Goal: Task Accomplishment & Management: Complete application form

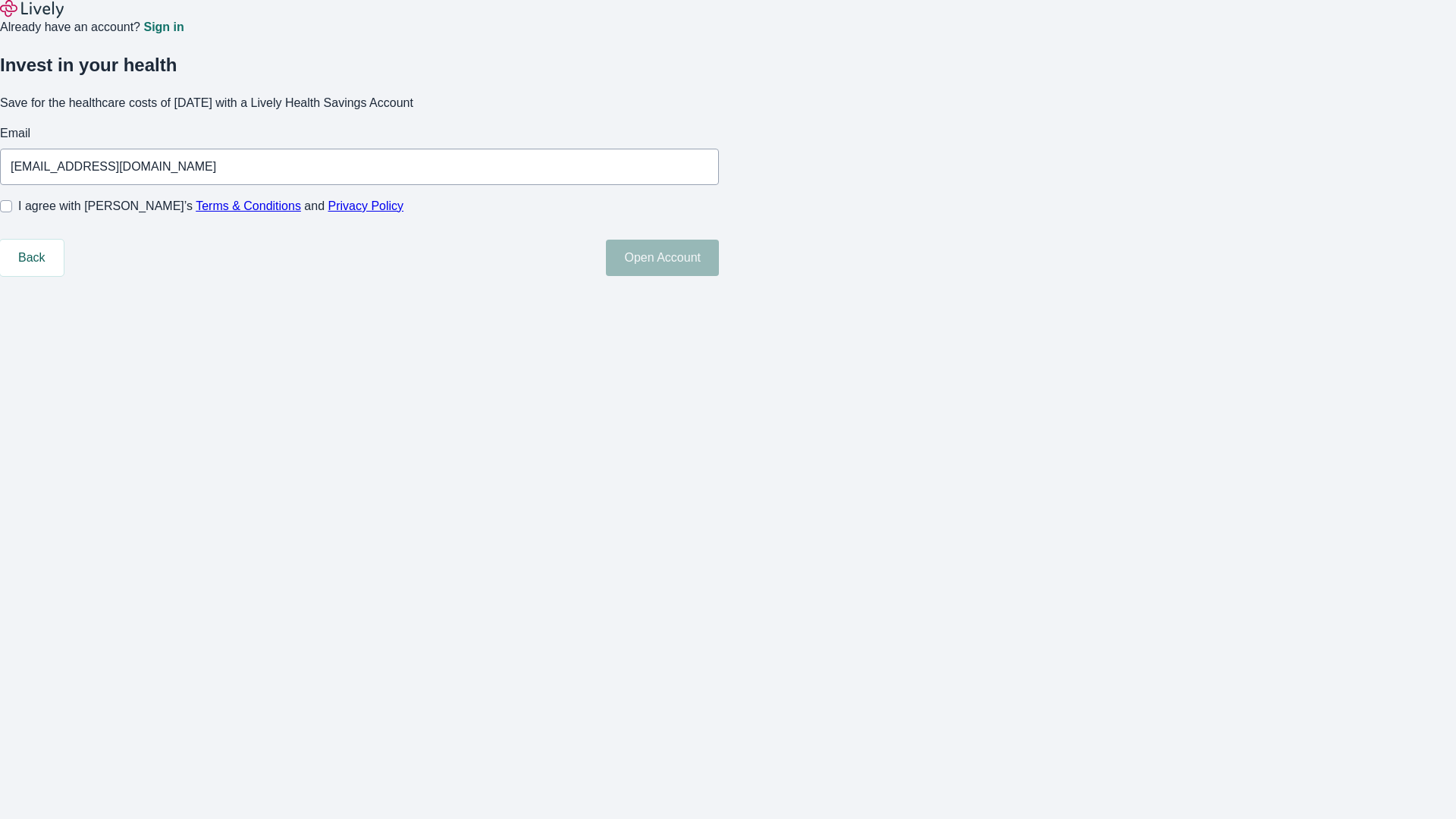
click at [12, 212] on input "I agree with Lively’s Terms & Conditions and Privacy Policy" at bounding box center [6, 207] width 12 height 12
checkbox input "true"
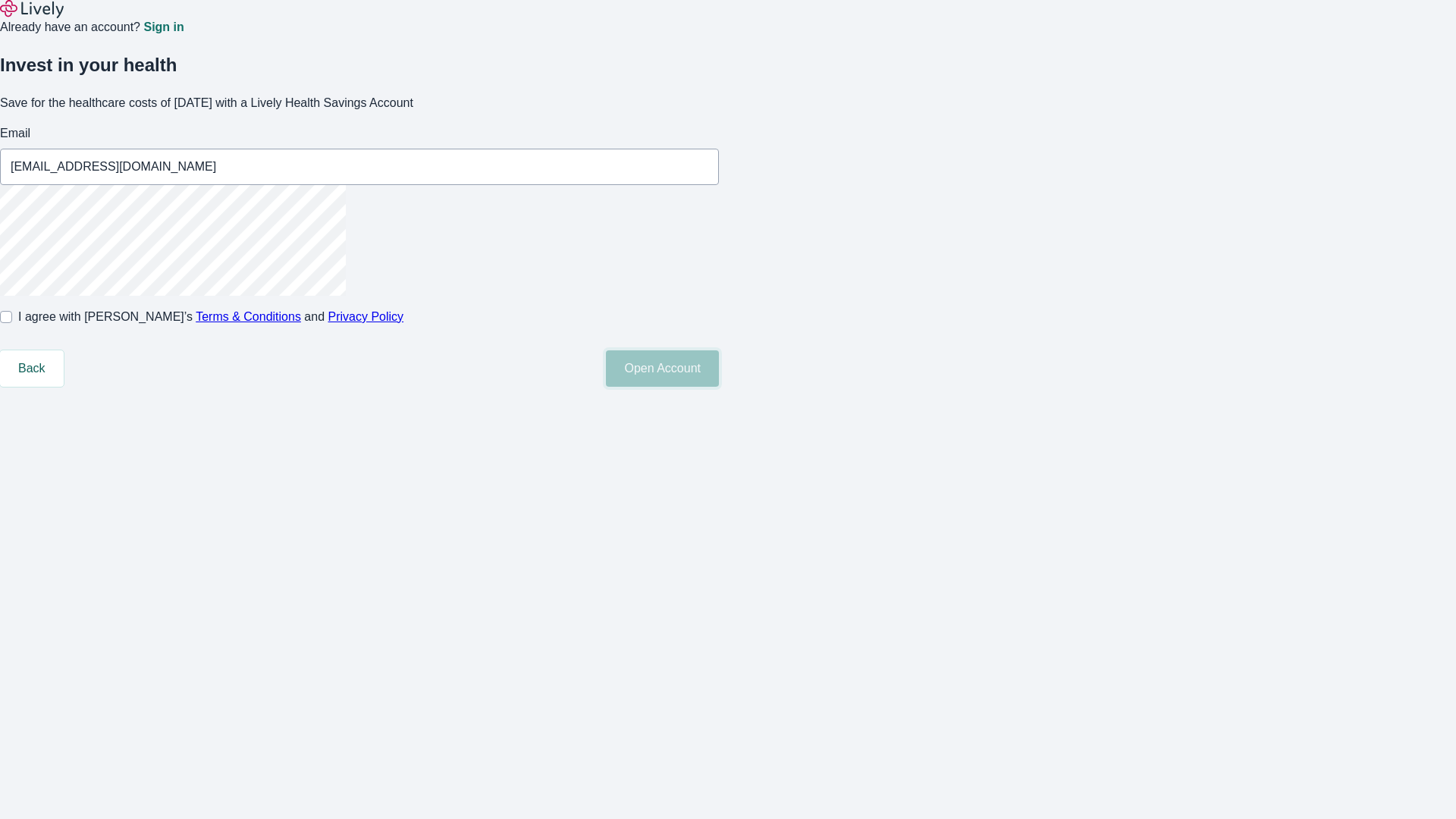
click at [719, 387] on button "Open Account" at bounding box center [662, 368] width 113 height 37
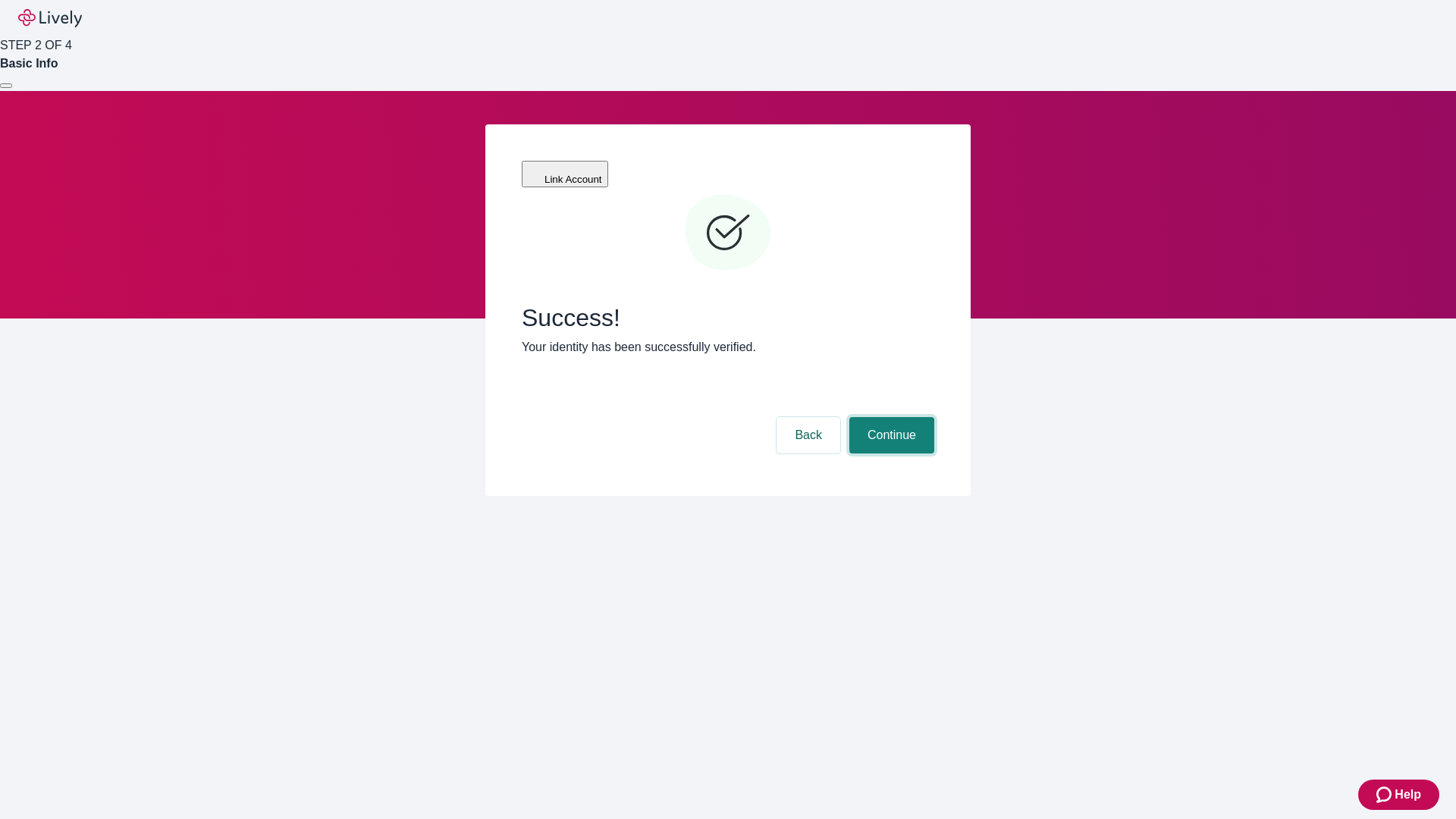
click at [889, 417] on button "Continue" at bounding box center [892, 435] width 85 height 37
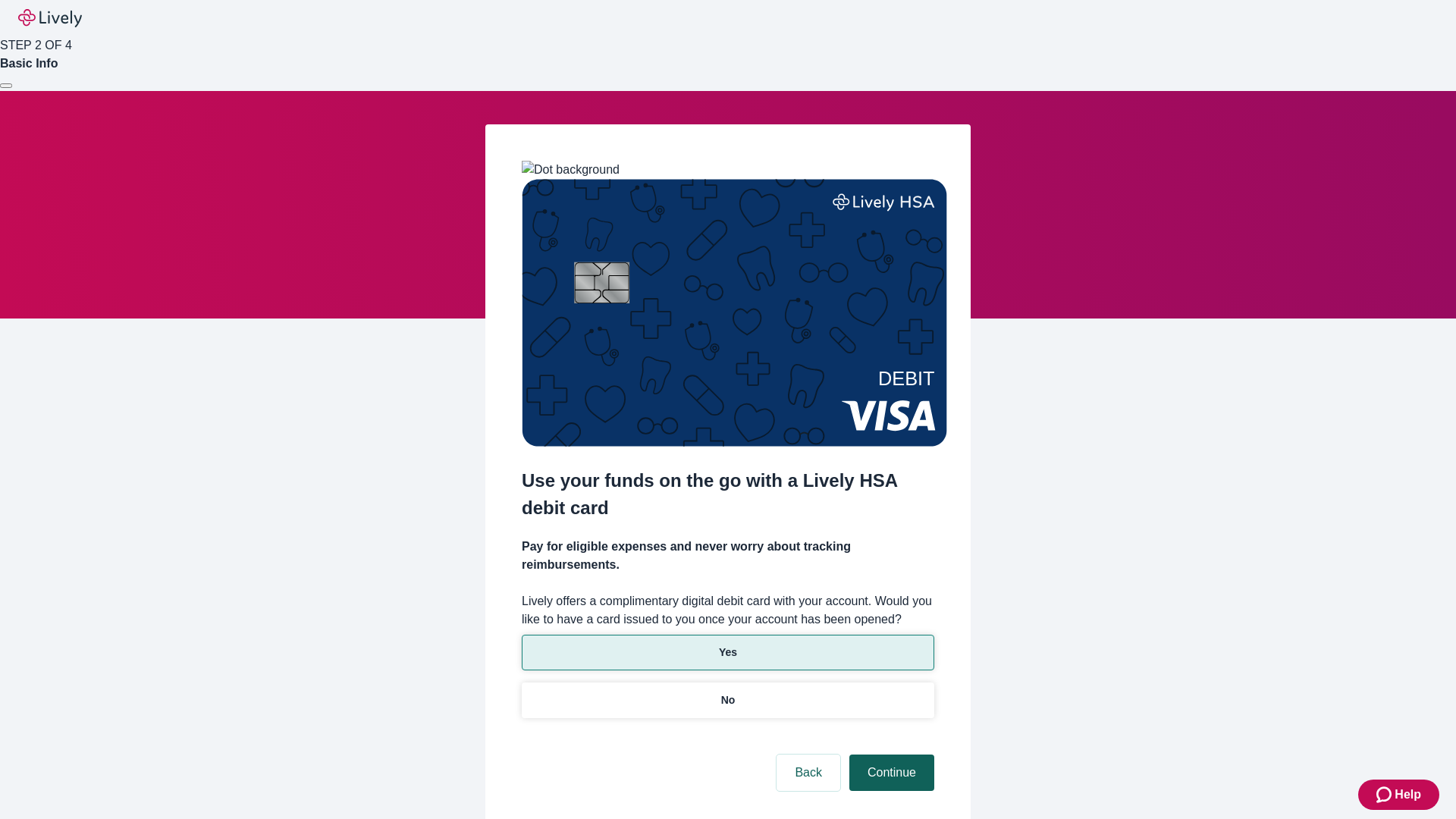
click at [728, 644] on p "Yes" at bounding box center [728, 652] width 18 height 16
click at [889, 755] on button "Continue" at bounding box center [892, 772] width 85 height 37
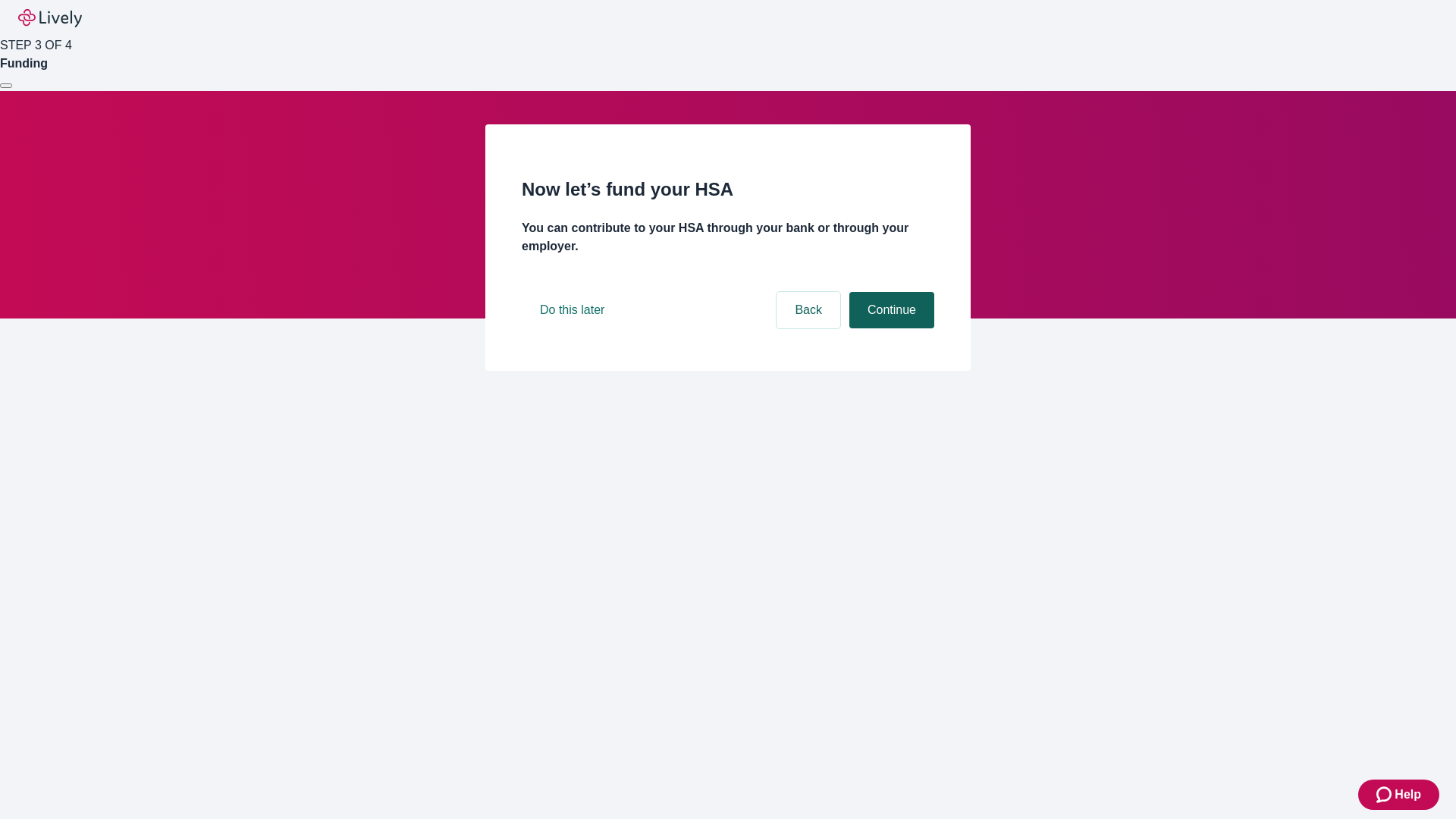
click at [889, 328] on button "Continue" at bounding box center [892, 310] width 85 height 37
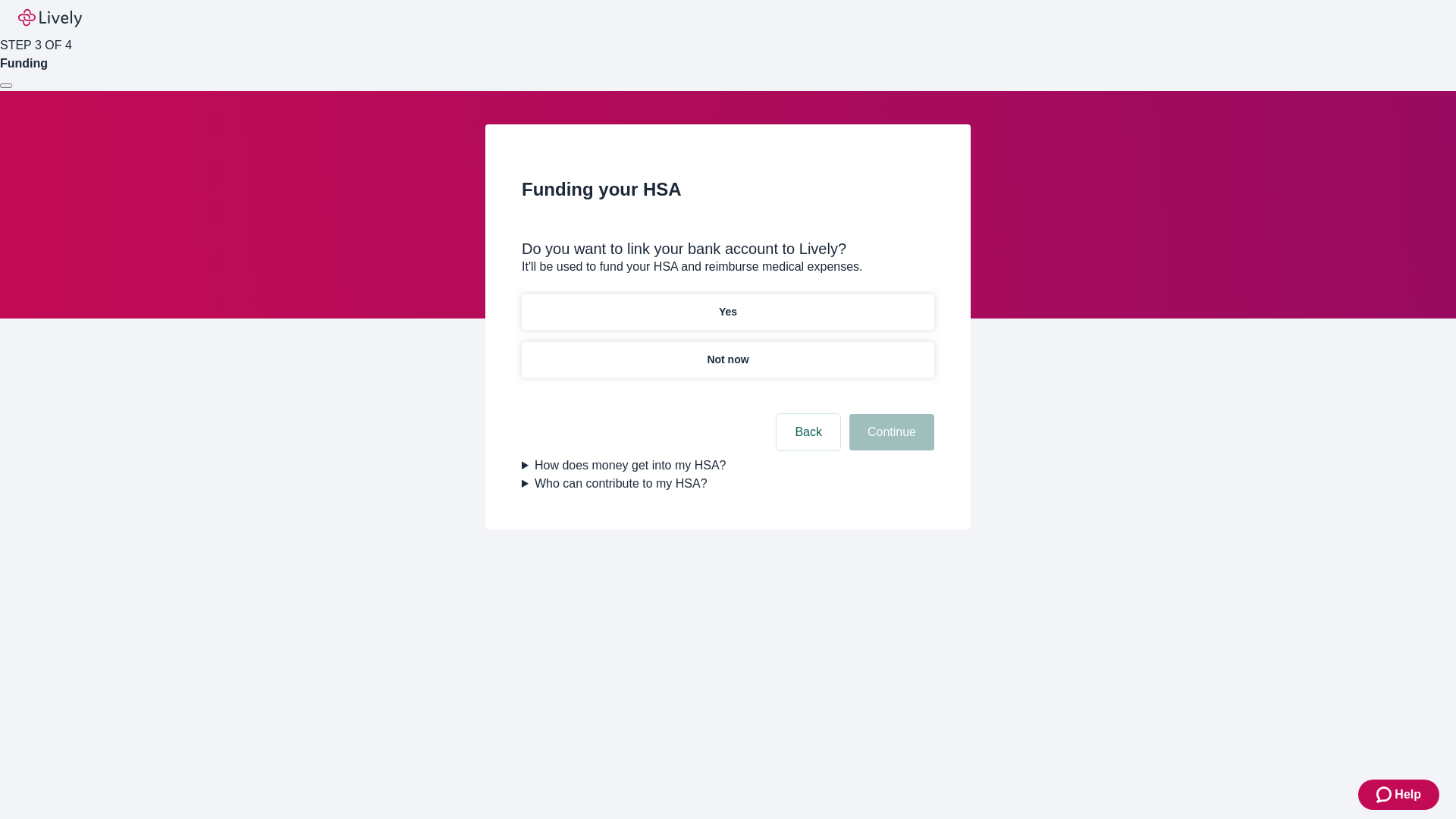
click at [728, 352] on p "Not now" at bounding box center [728, 360] width 42 height 16
click at [889, 441] on button "Continue" at bounding box center [892, 432] width 85 height 37
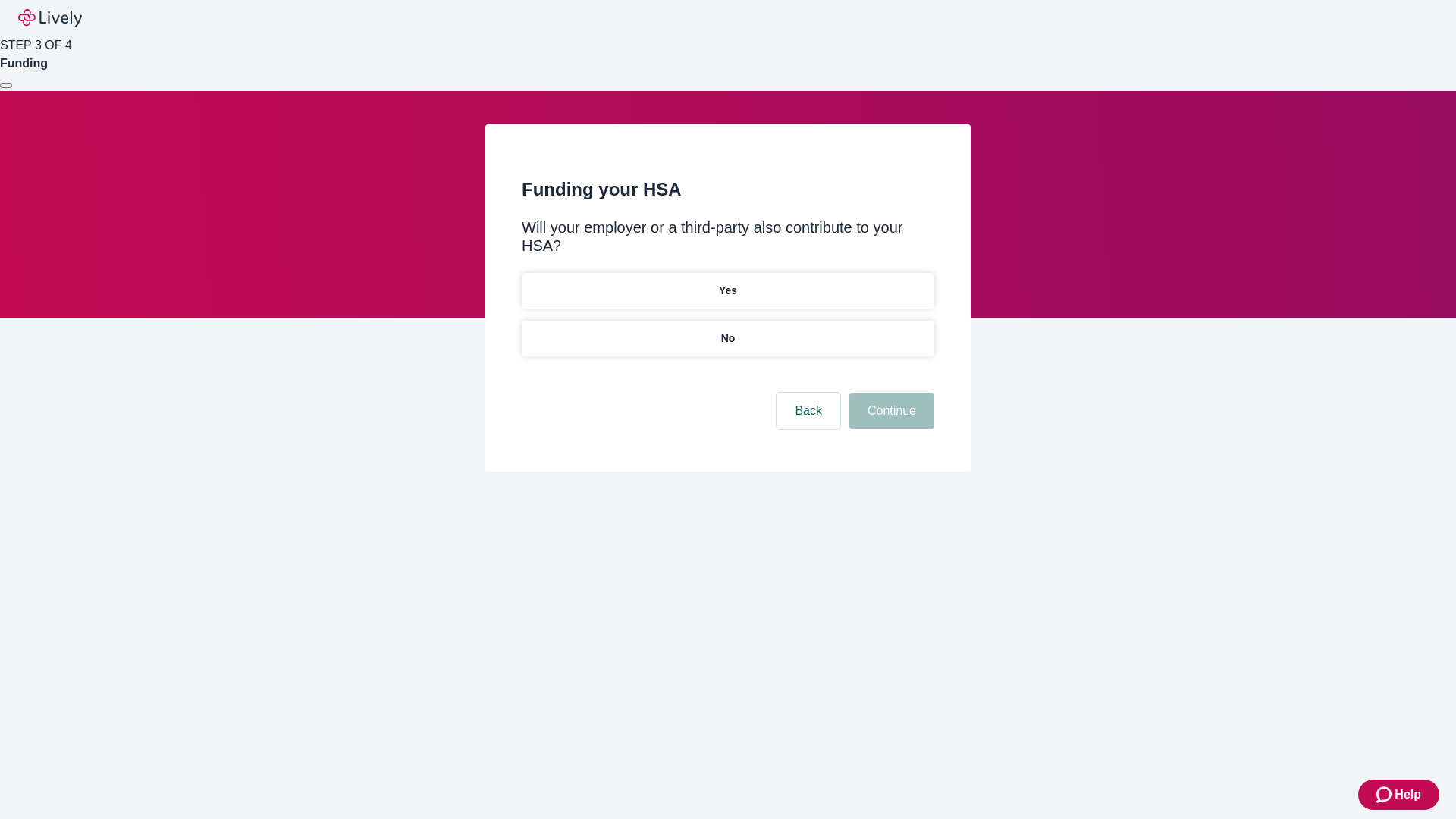
click at [728, 330] on p "No" at bounding box center [728, 338] width 15 height 16
click at [889, 392] on button "Continue" at bounding box center [892, 410] width 85 height 37
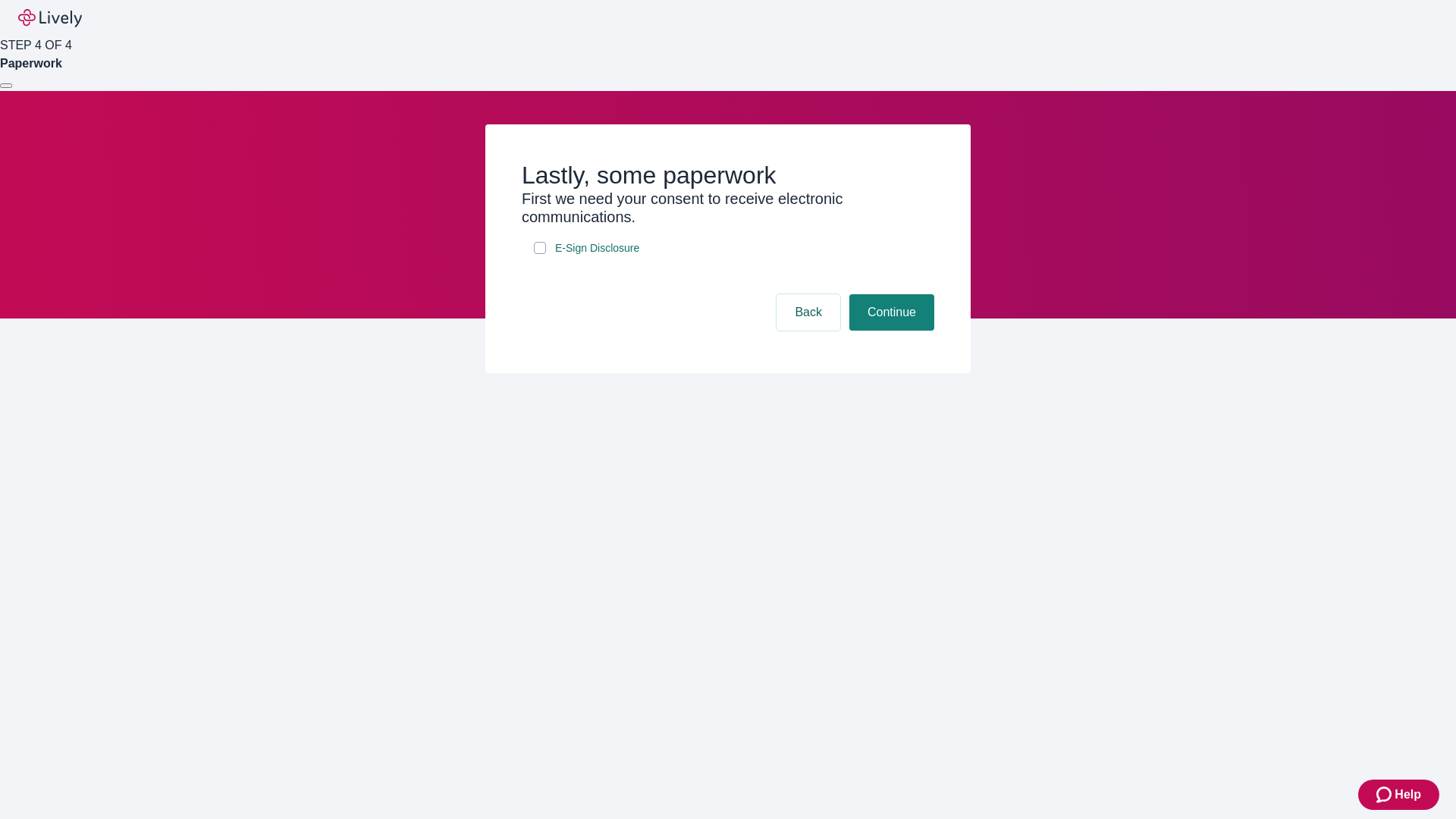
click at [540, 254] on input "E-Sign Disclosure" at bounding box center [540, 248] width 12 height 12
checkbox input "true"
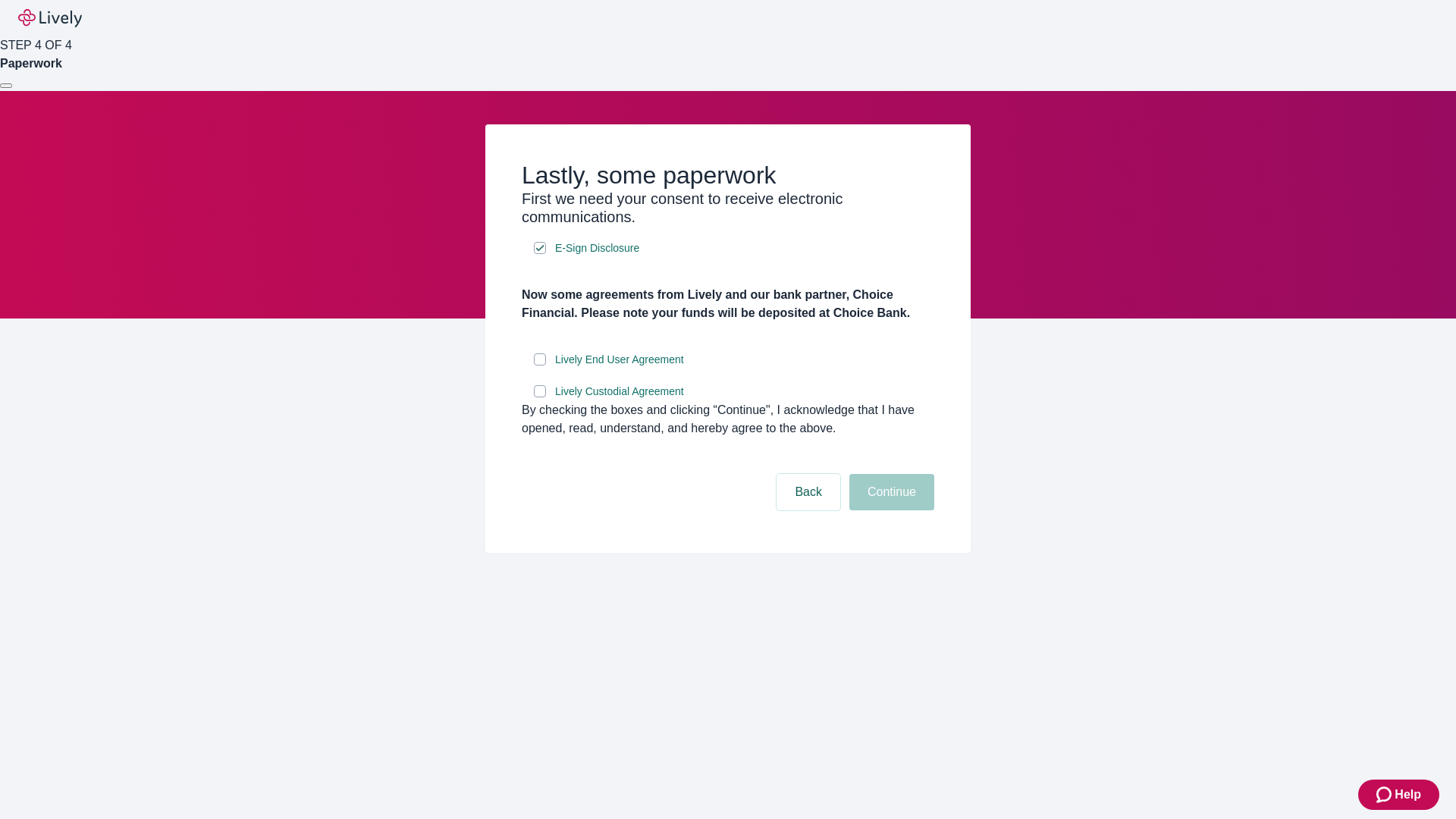
click at [540, 365] on input "Lively End User Agreement" at bounding box center [540, 360] width 12 height 12
checkbox input "true"
click at [540, 397] on input "Lively Custodial Agreement" at bounding box center [540, 392] width 12 height 12
checkbox input "true"
click at [889, 511] on button "Continue" at bounding box center [892, 492] width 85 height 37
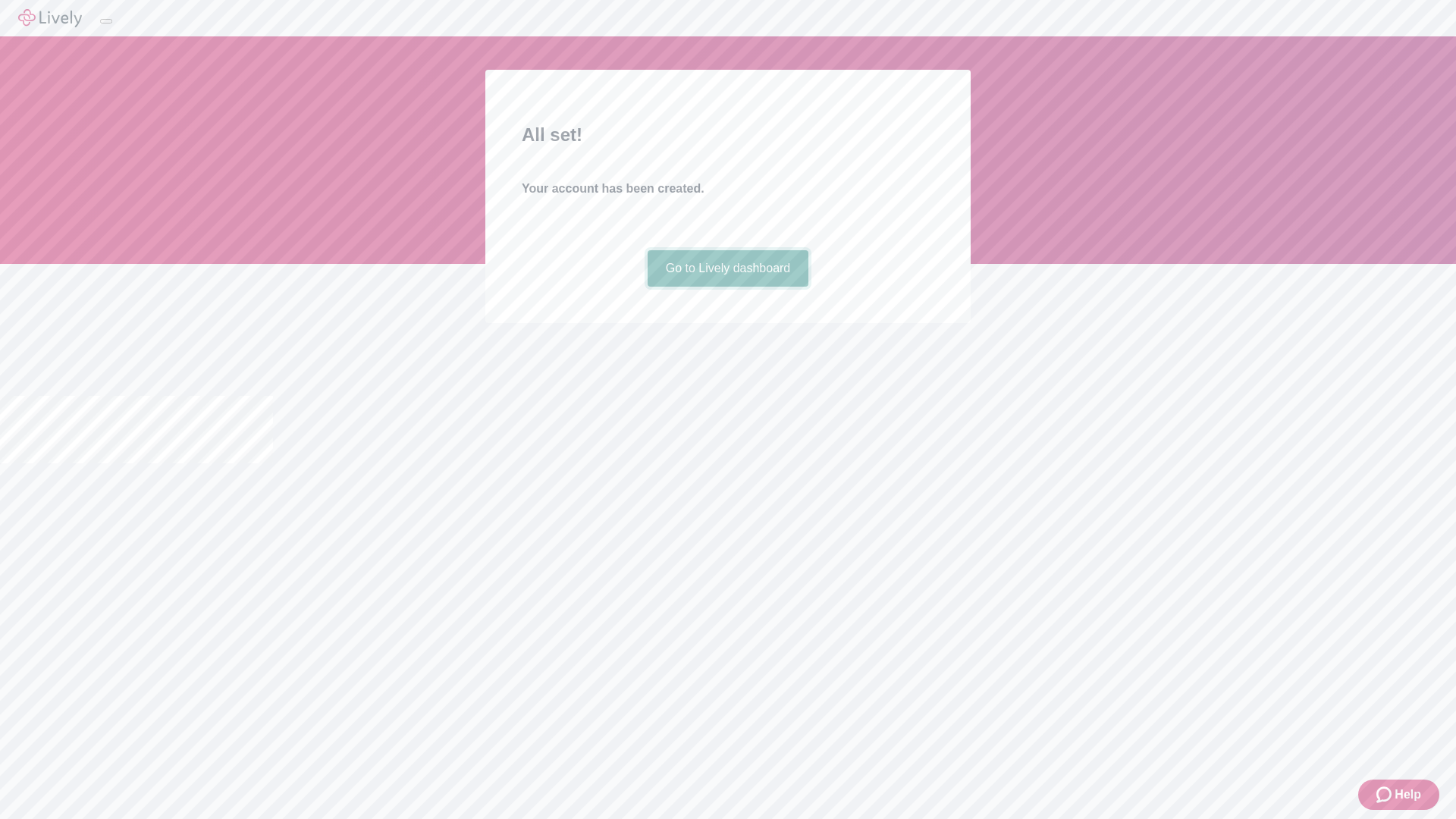
click at [728, 287] on link "Go to Lively dashboard" at bounding box center [728, 268] width 162 height 37
